Goal: Find specific page/section: Find specific page/section

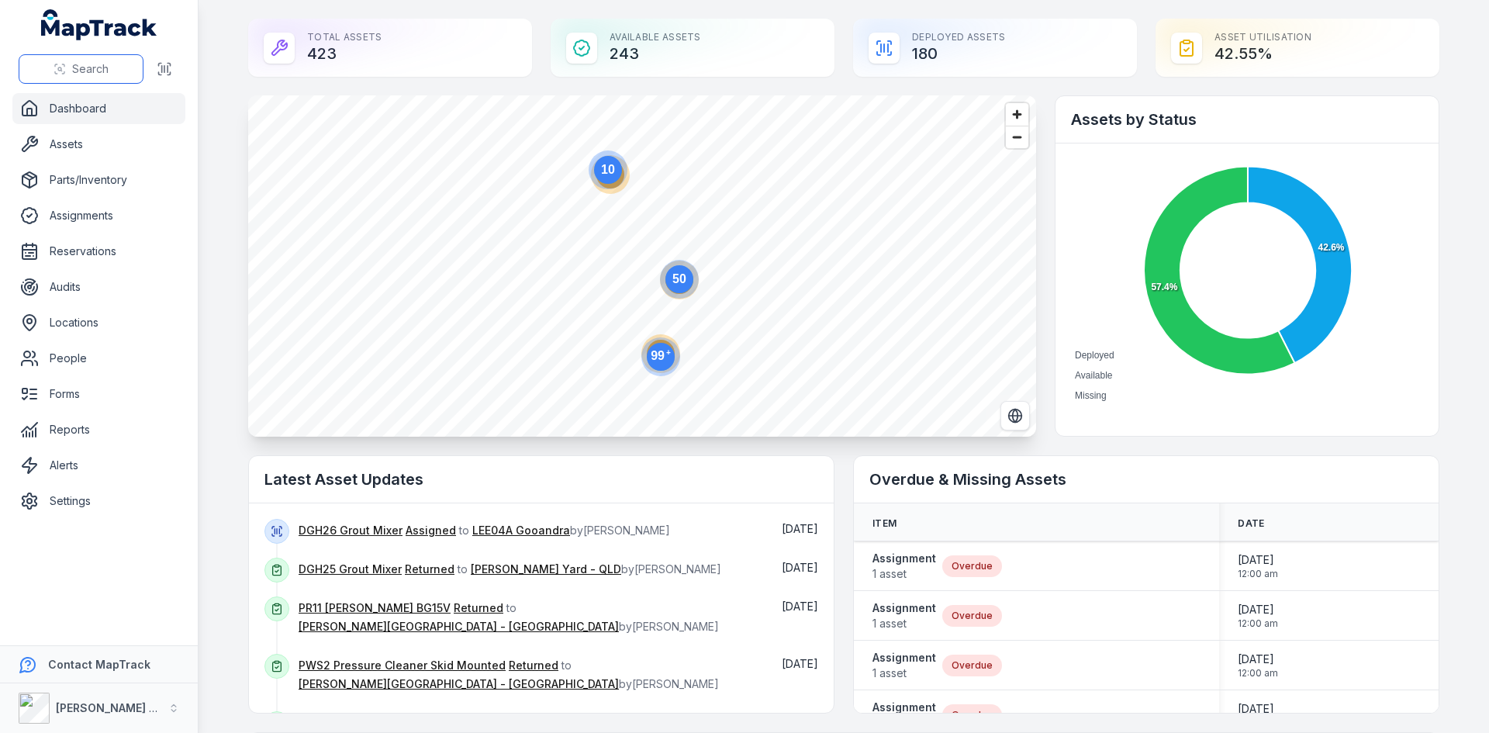
click at [93, 71] on span "Search" at bounding box center [90, 69] width 36 height 16
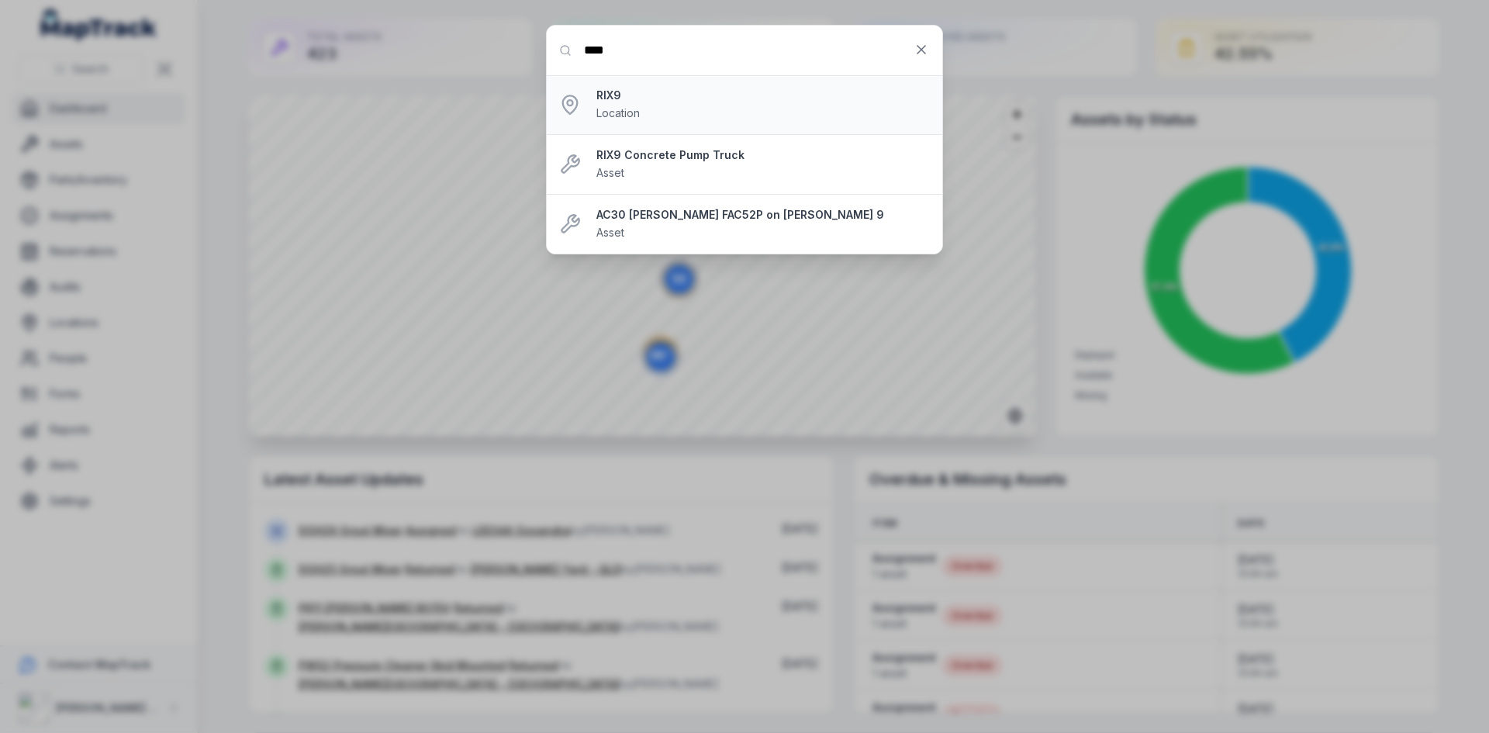
type input "****"
click at [682, 104] on div "RIX9 Location" at bounding box center [763, 105] width 334 height 34
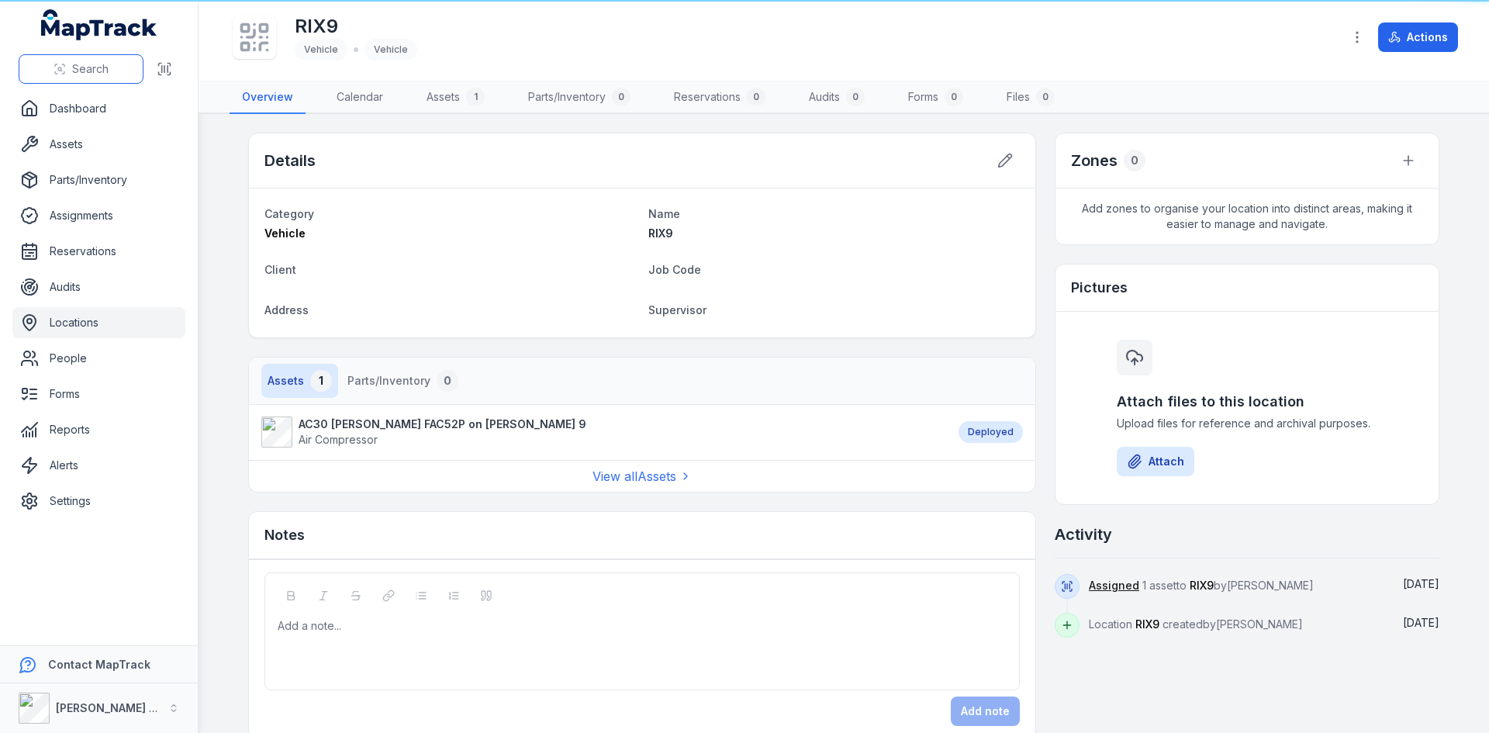
click at [119, 70] on button "Search" at bounding box center [81, 68] width 125 height 29
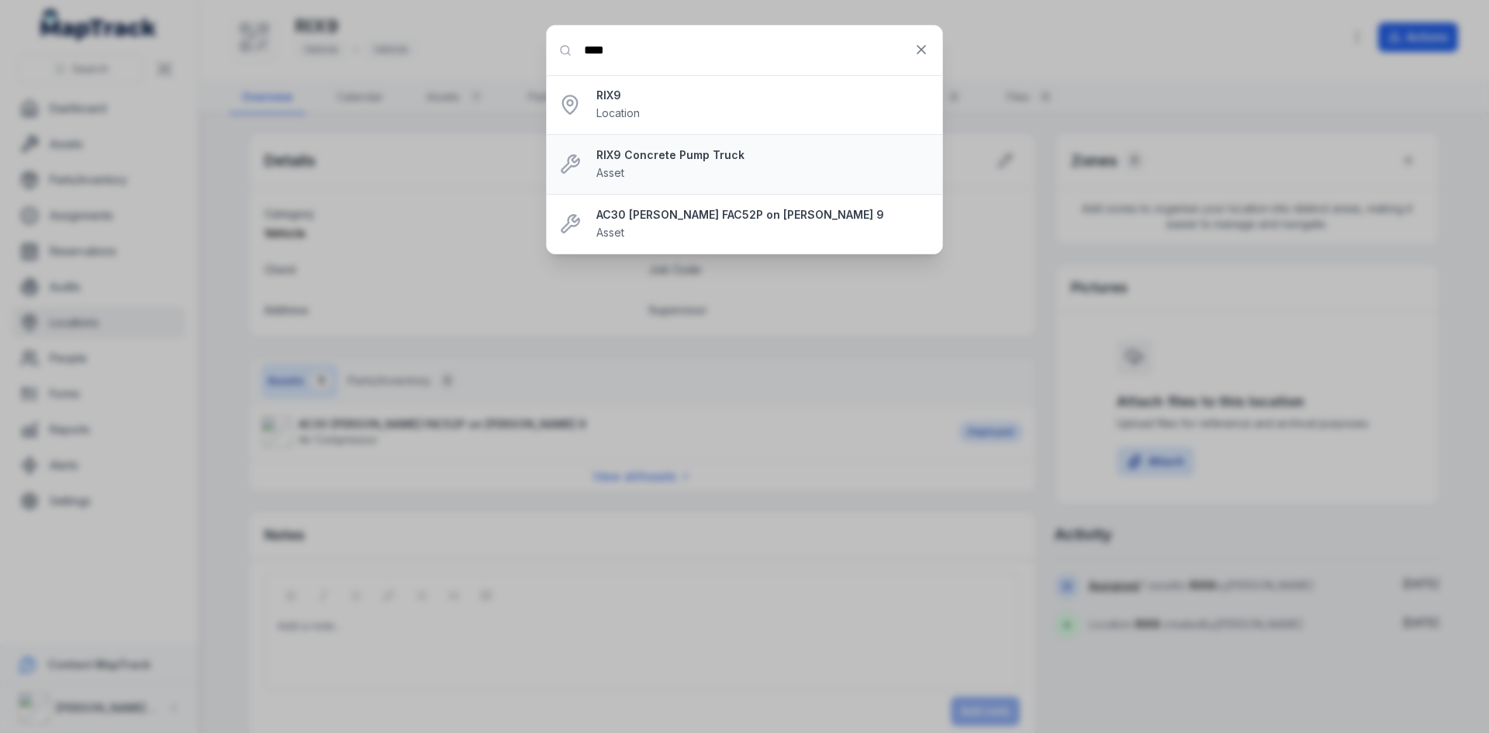
type input "****"
click at [740, 182] on li "RIX9 Concrete Pump Truck Asset" at bounding box center [745, 164] width 396 height 61
click at [648, 159] on strong "RIX9 Concrete Pump Truck" at bounding box center [763, 155] width 334 height 16
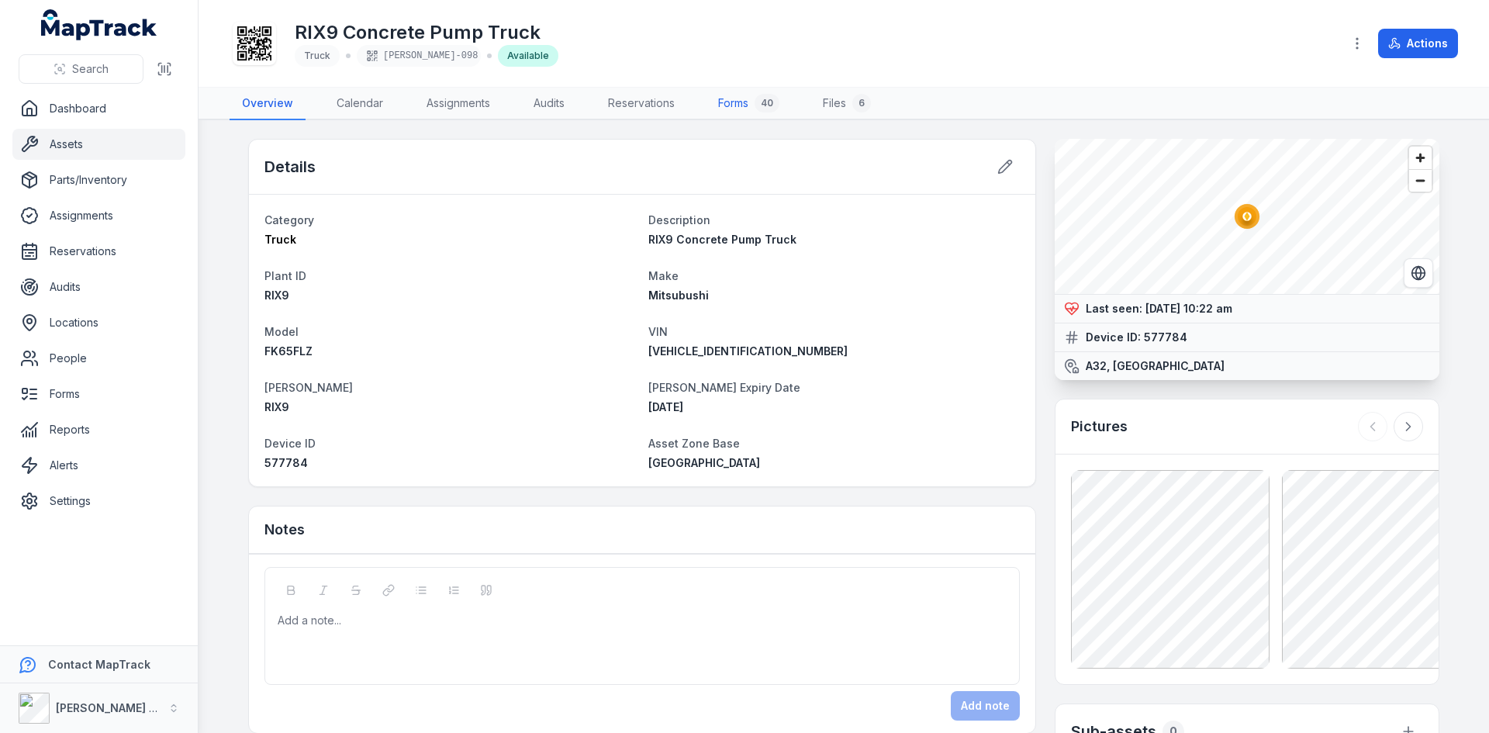
click at [748, 103] on link "Forms 40" at bounding box center [749, 104] width 86 height 33
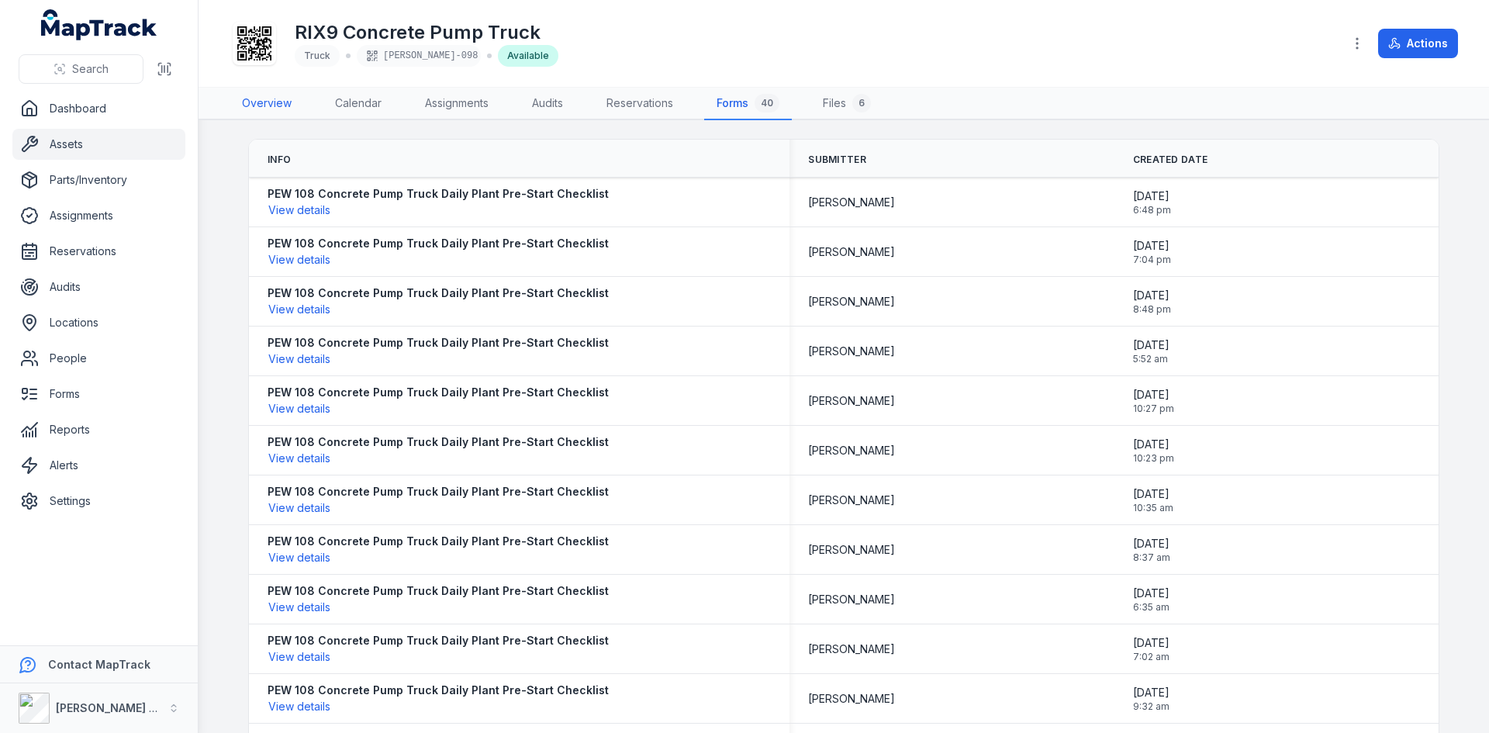
click at [275, 99] on link "Overview" at bounding box center [267, 104] width 74 height 33
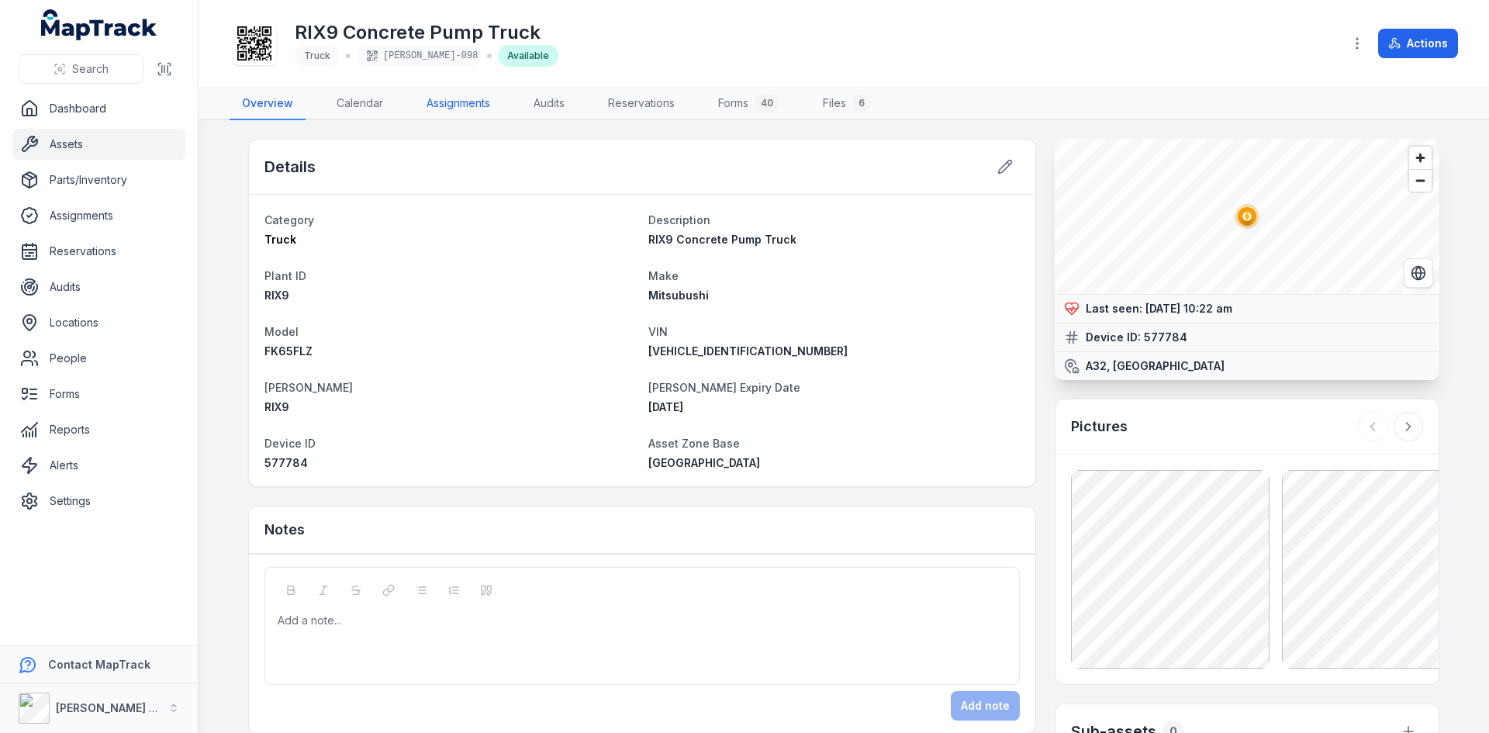
click at [475, 102] on link "Assignments" at bounding box center [458, 104] width 88 height 33
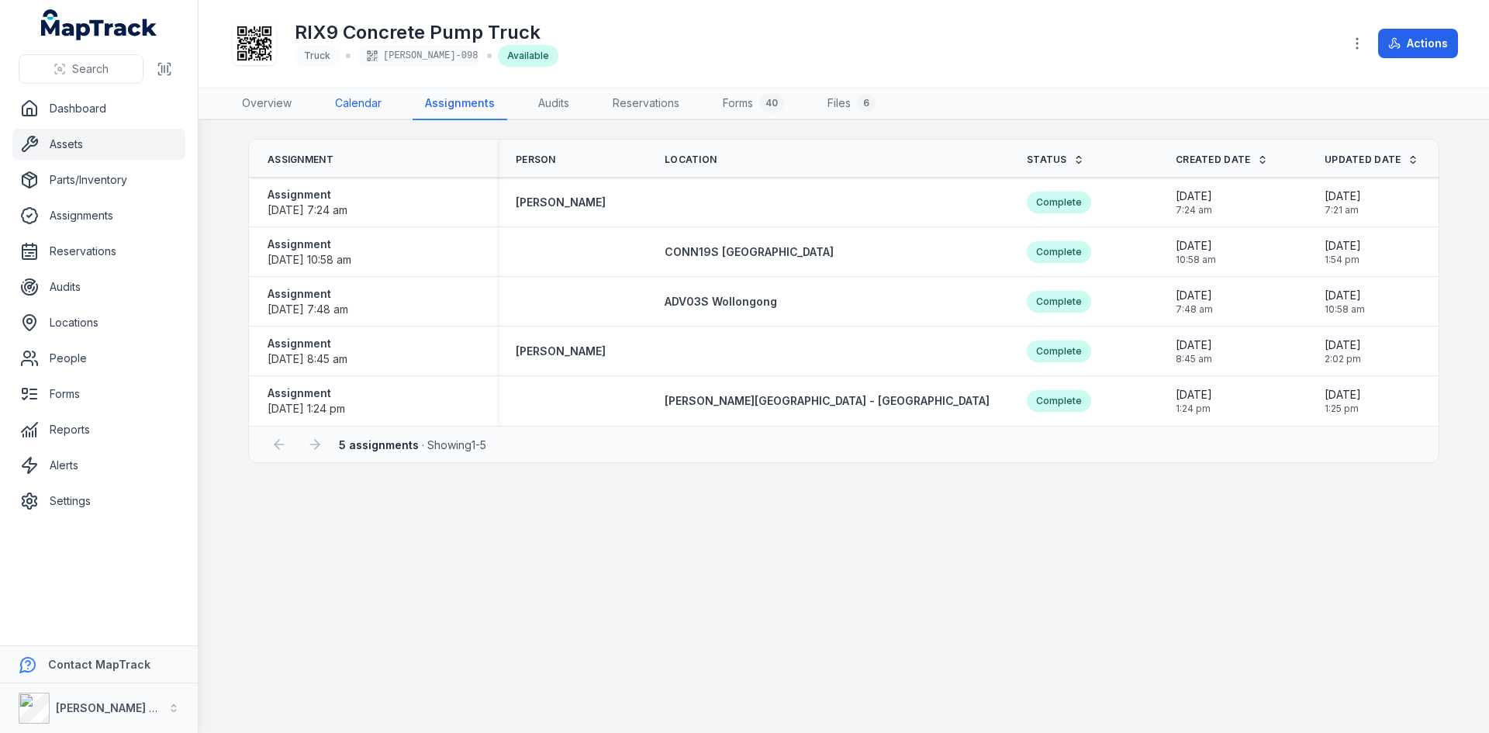
click at [378, 105] on link "Calendar" at bounding box center [358, 104] width 71 height 33
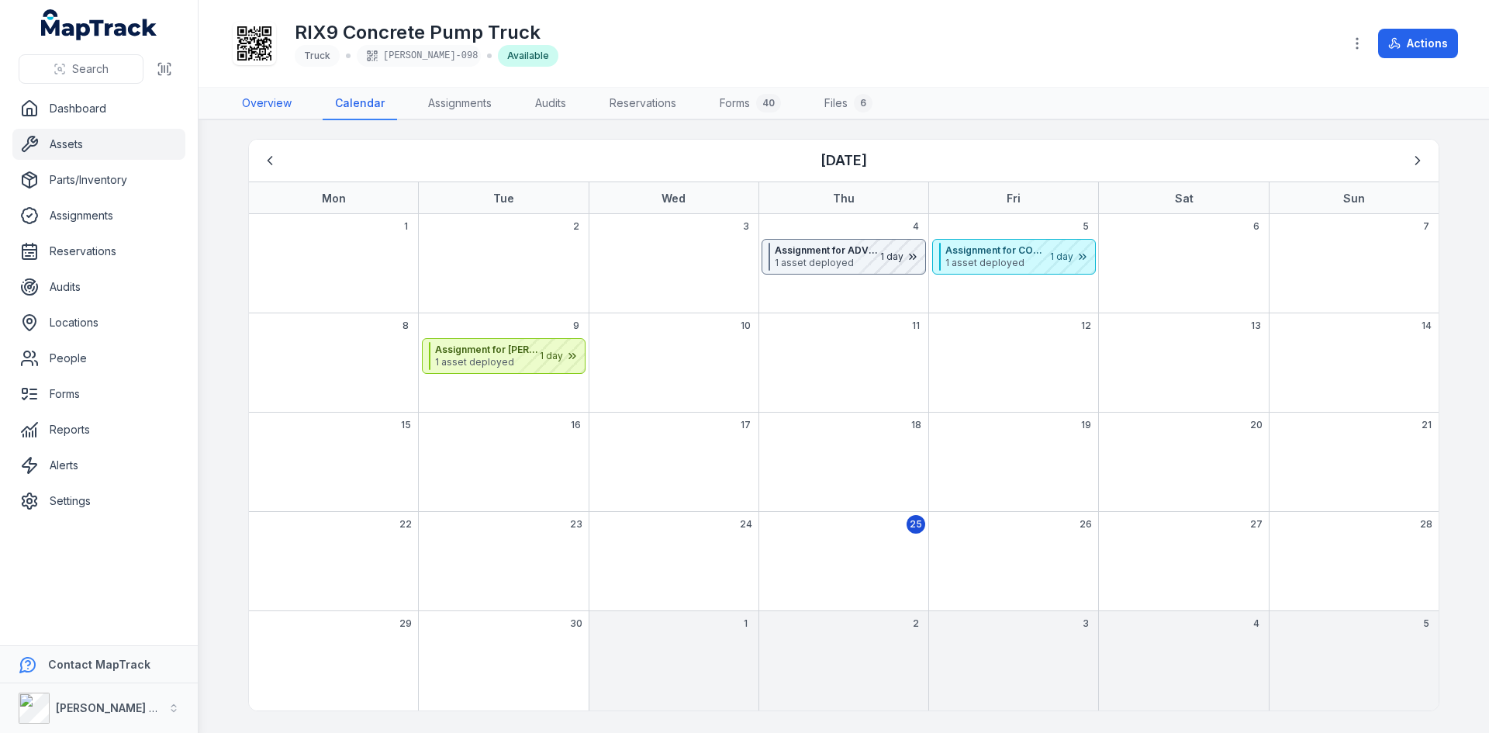
click at [282, 104] on link "Overview" at bounding box center [267, 104] width 74 height 33
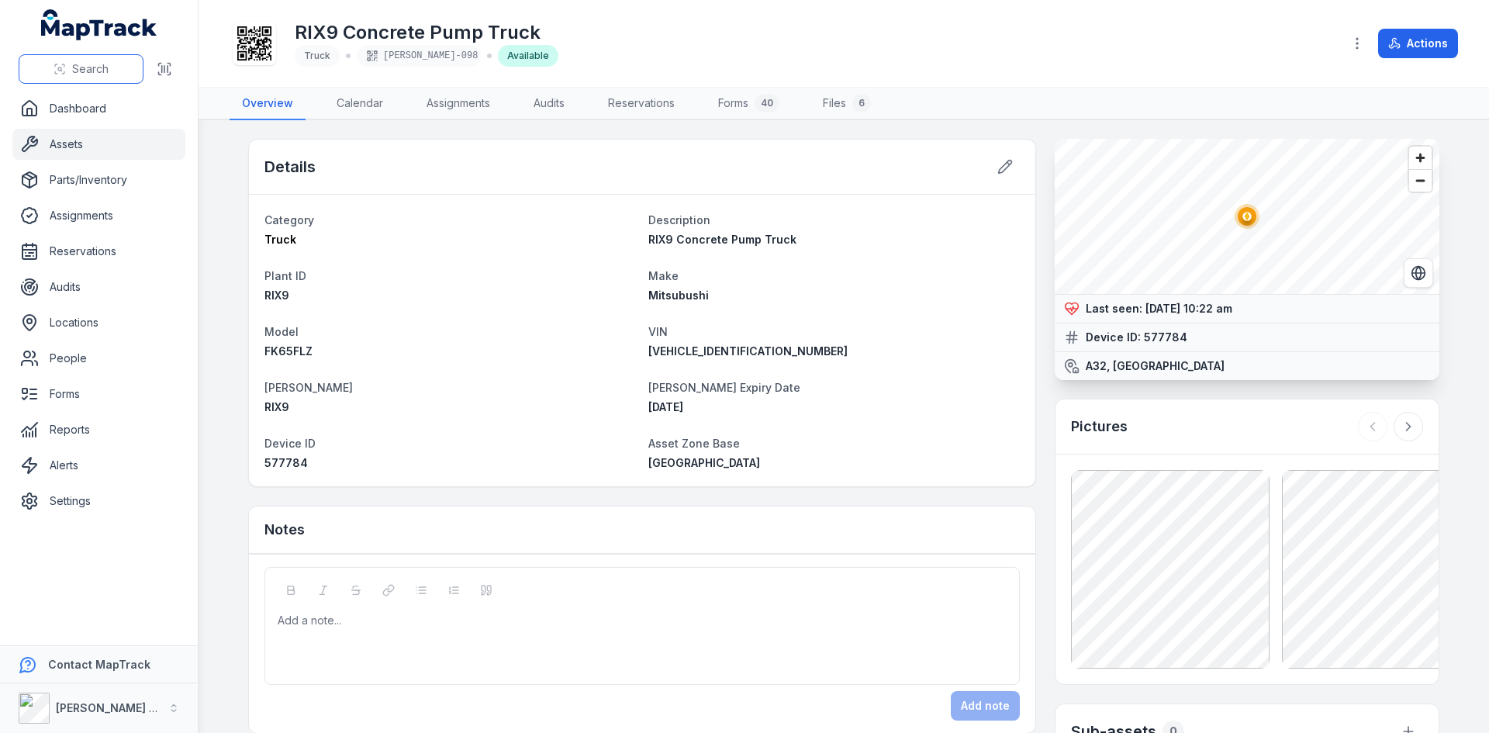
click at [112, 61] on button "Search" at bounding box center [81, 68] width 125 height 29
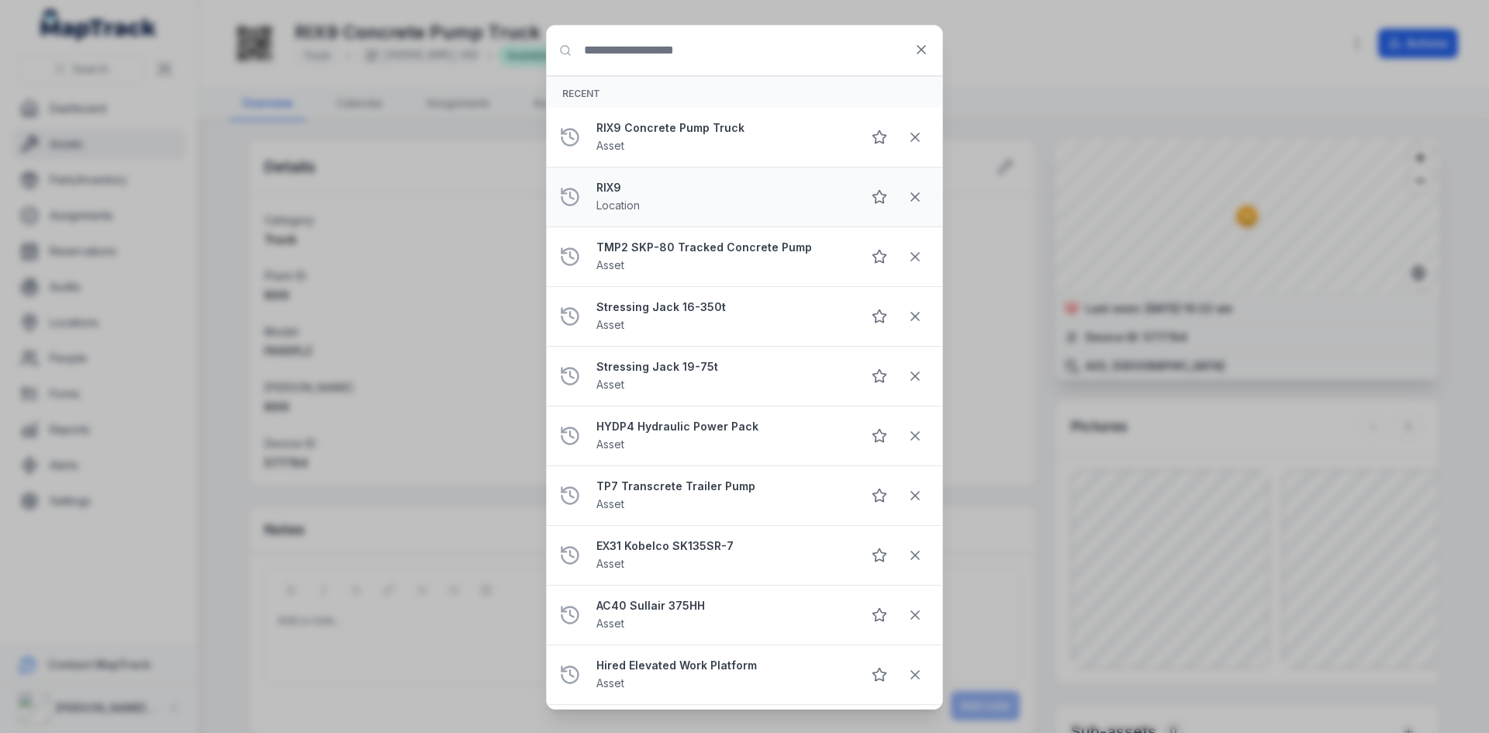
click at [588, 212] on li "RIX9 Location" at bounding box center [745, 197] width 396 height 61
click at [627, 204] on span "Location" at bounding box center [617, 205] width 43 height 13
